Goal: Transaction & Acquisition: Purchase product/service

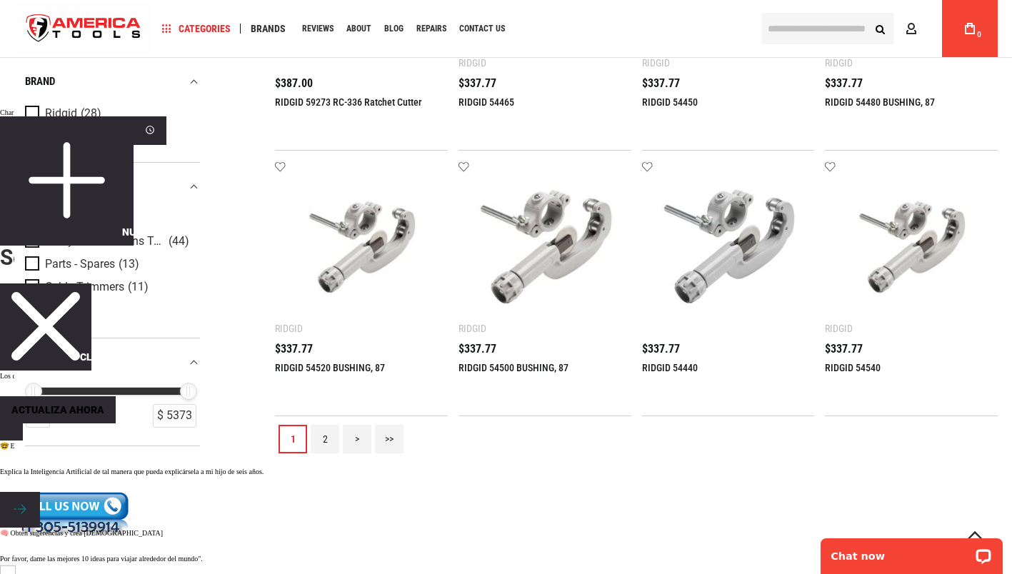
scroll to position [1526, 0]
click at [324, 444] on link "2" at bounding box center [325, 438] width 29 height 29
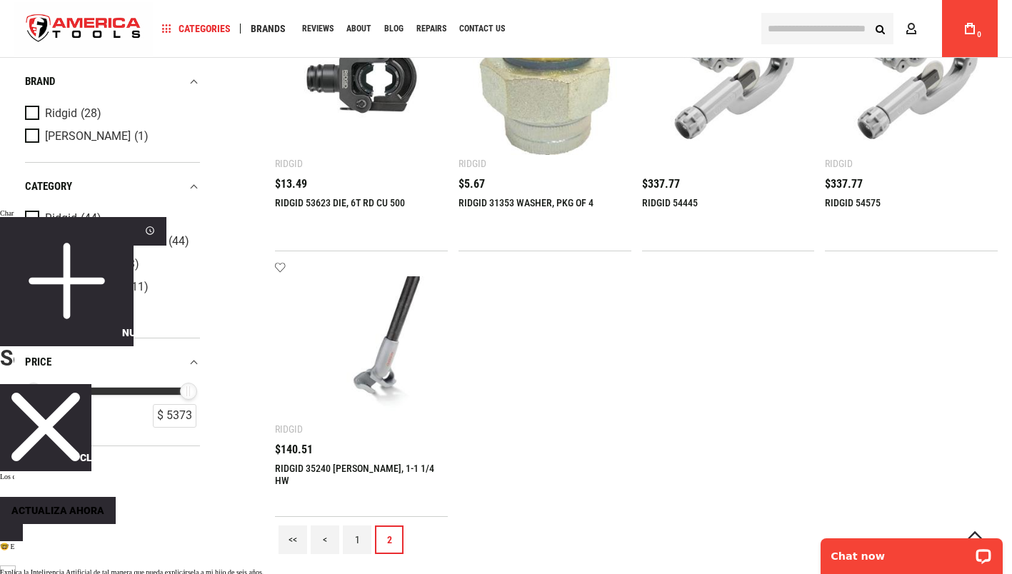
scroll to position [1426, 0]
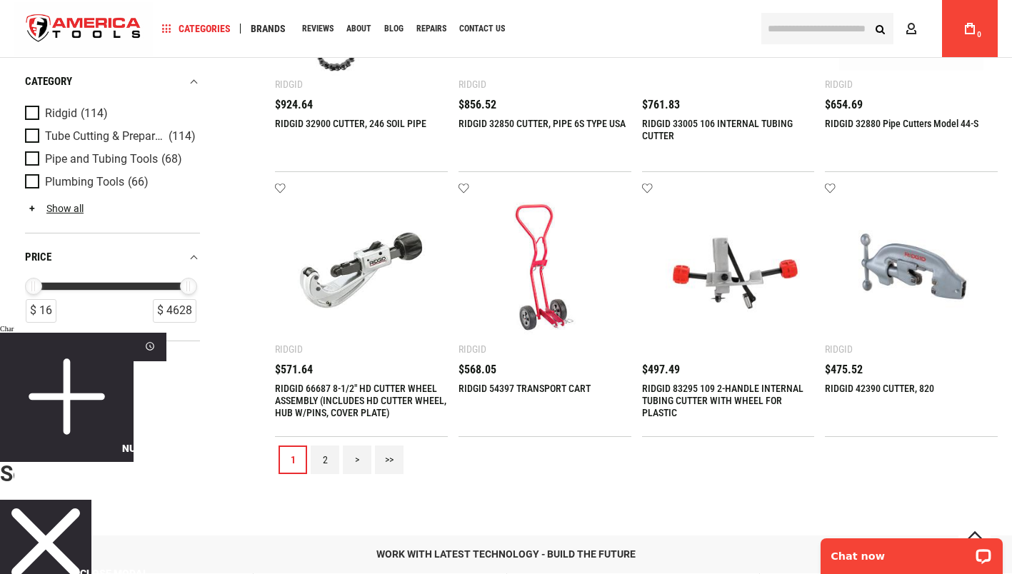
scroll to position [1412, 0]
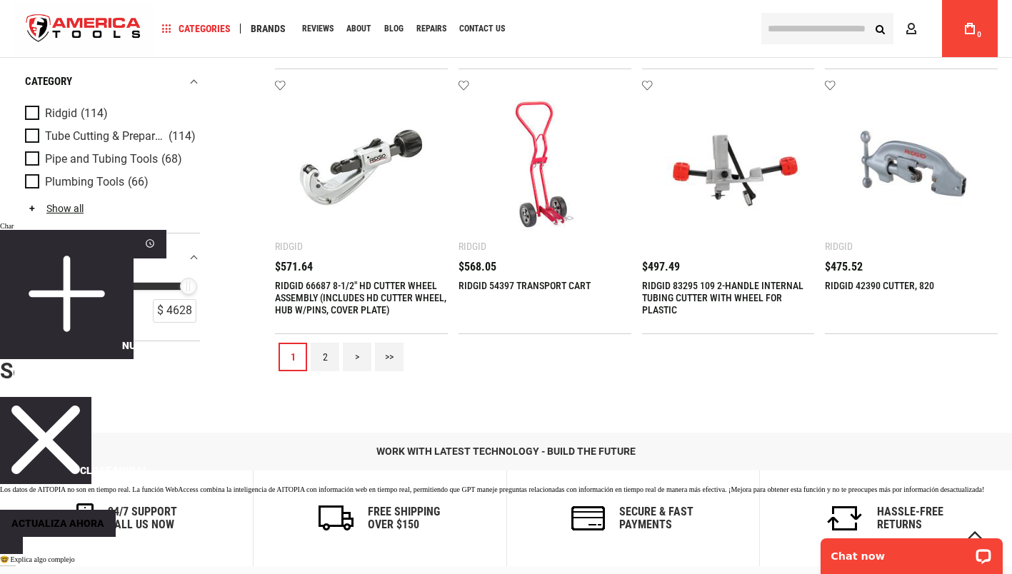
click at [316, 364] on link "2" at bounding box center [325, 357] width 29 height 29
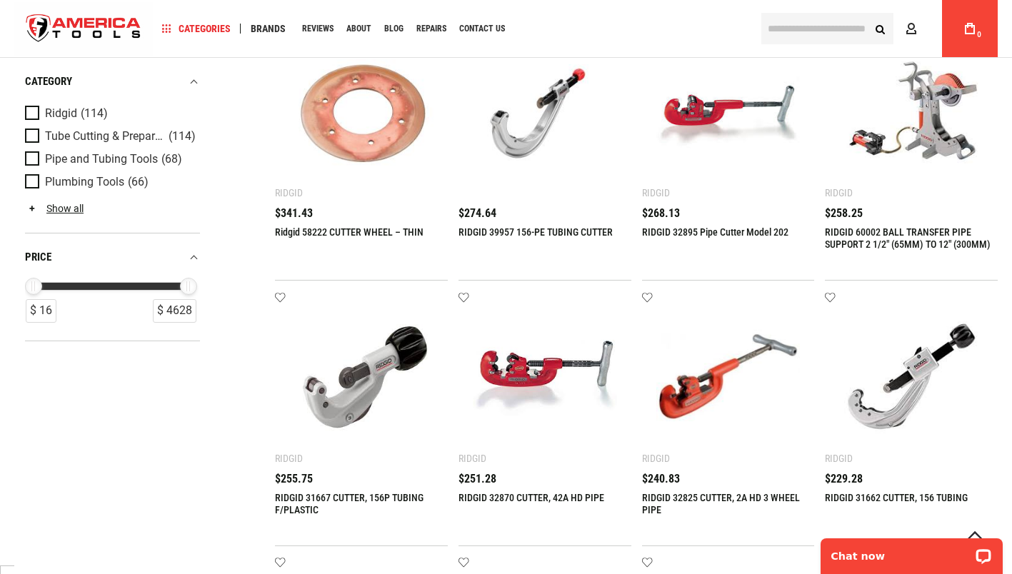
scroll to position [399, 0]
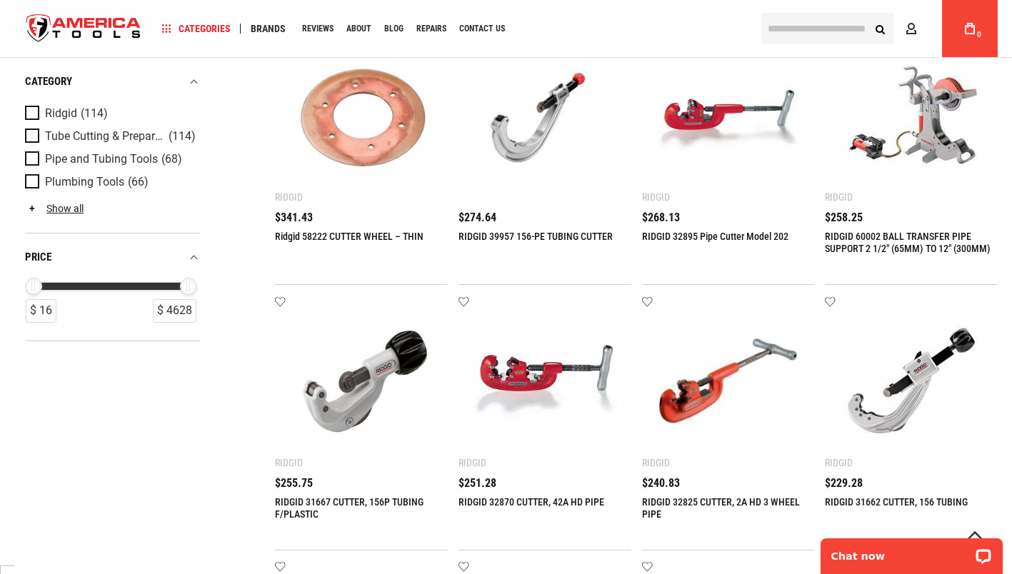
click at [929, 246] on link "RIDGID 60002 BALL TRANSFER PIPE SUPPORT 2 1/2" (65MM) TO 12" (300MM)" at bounding box center [908, 243] width 166 height 24
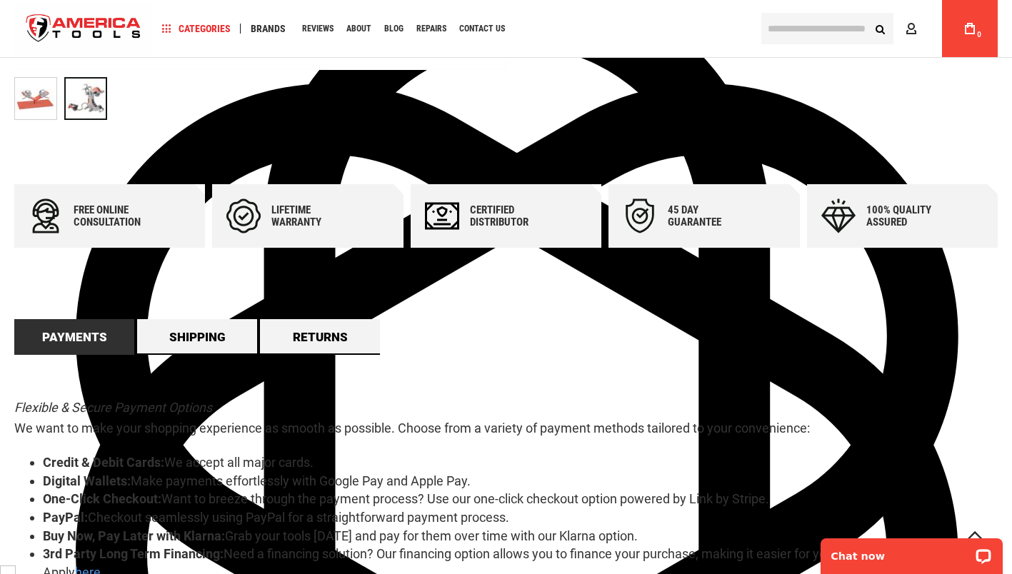
scroll to position [710, 0]
